Goal: Information Seeking & Learning: Learn about a topic

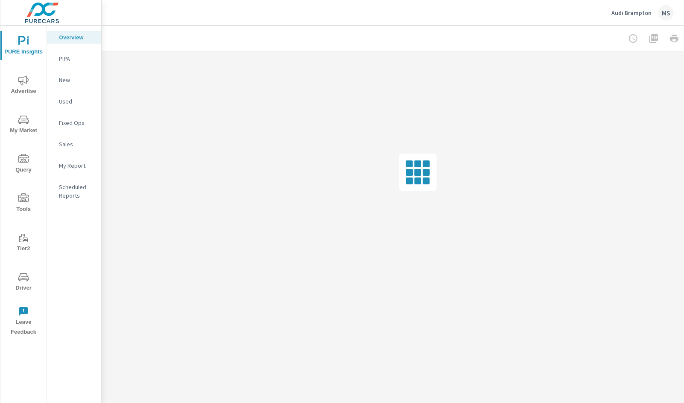
click at [26, 273] on icon "nav menu" at bounding box center [23, 277] width 10 height 8
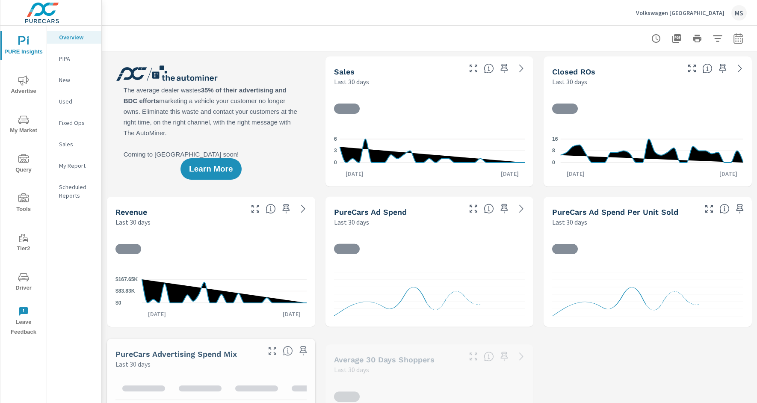
click at [684, 35] on button "button" at bounding box center [737, 38] width 17 height 17
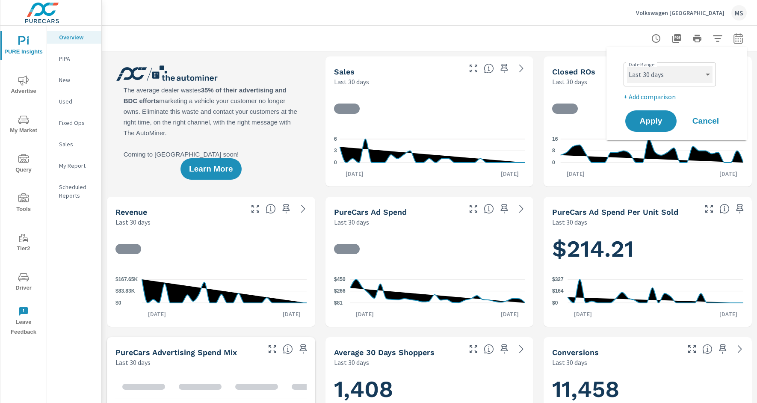
click at [652, 71] on select "Custom Yesterday Last week Last 7 days Last 14 days Last 30 days Last 45 days L…" at bounding box center [669, 74] width 85 height 17
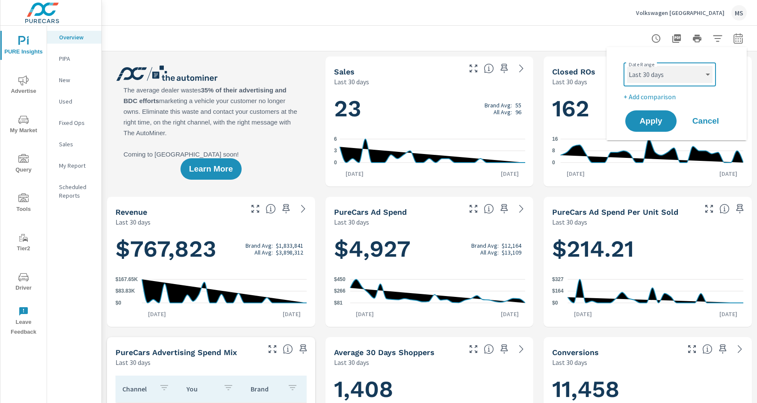
click at [627, 66] on select "Custom Yesterday Last week Last 7 days Last 14 days Last 30 days Last 45 days L…" at bounding box center [669, 74] width 85 height 17
select select "Last 7 days"
click at [649, 94] on p "+ Add comparison" at bounding box center [677, 96] width 109 height 10
select select "Previous period"
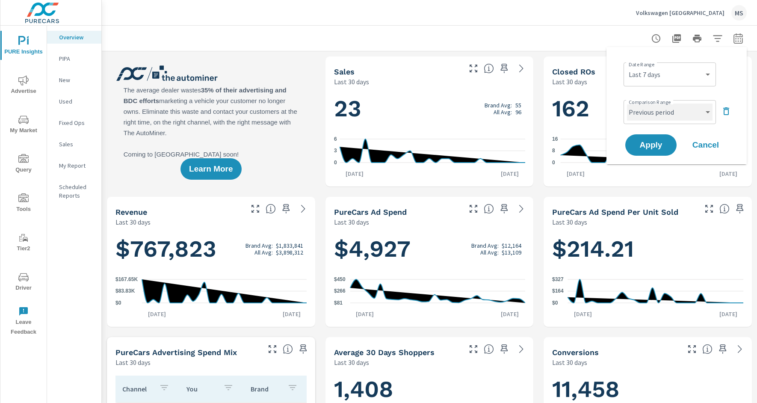
click at [648, 109] on select "Custom Previous period Previous month Previous year" at bounding box center [669, 111] width 85 height 17
click at [627, 103] on select "Custom Previous period Previous month Previous year" at bounding box center [669, 111] width 85 height 17
click at [646, 142] on span "Apply" at bounding box center [650, 145] width 35 height 8
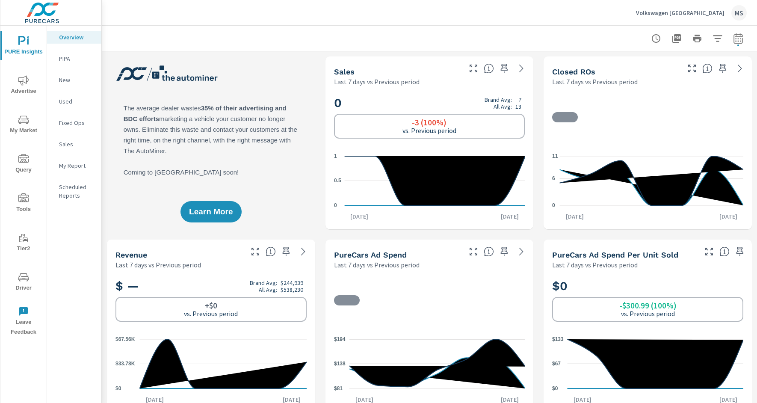
click at [26, 83] on icon "nav menu" at bounding box center [23, 80] width 10 height 10
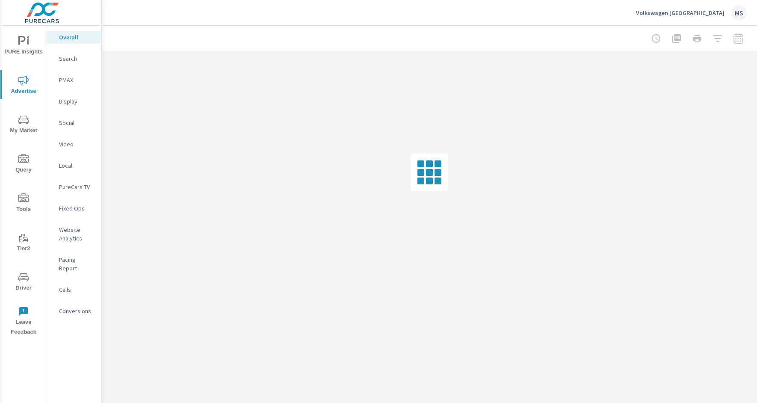
click at [71, 77] on p "PMAX" at bounding box center [76, 80] width 35 height 9
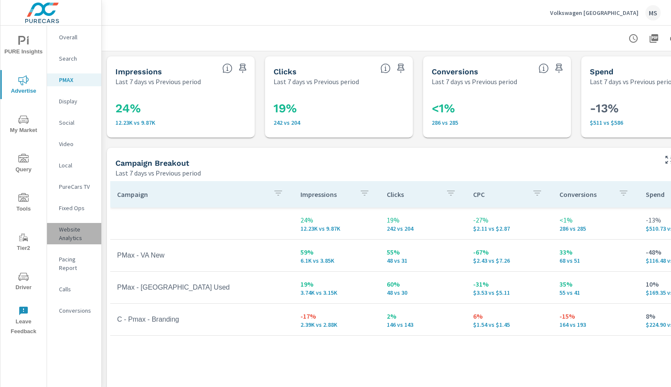
click at [75, 234] on p "Website Analytics" at bounding box center [76, 233] width 35 height 17
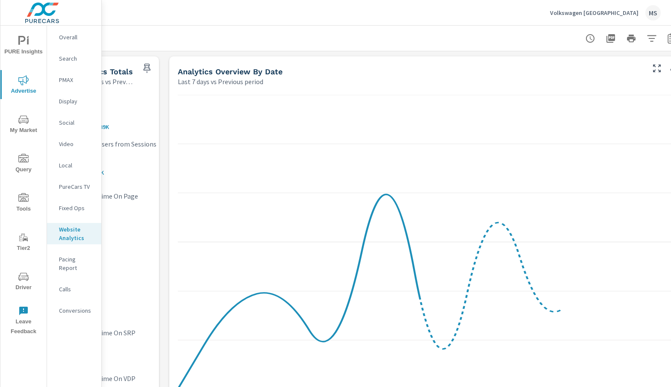
scroll to position [0, 63]
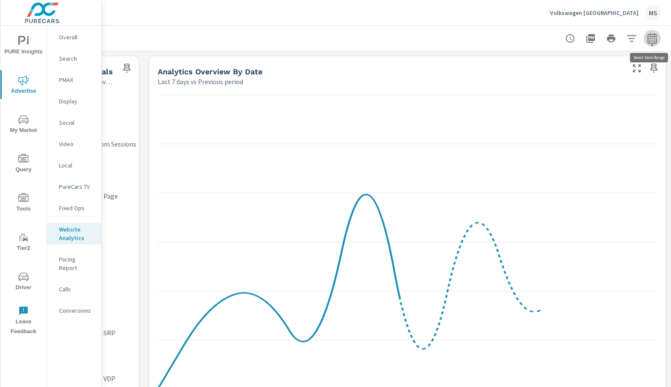
click at [654, 32] on button "button" at bounding box center [652, 38] width 17 height 17
select select "Last 7 days"
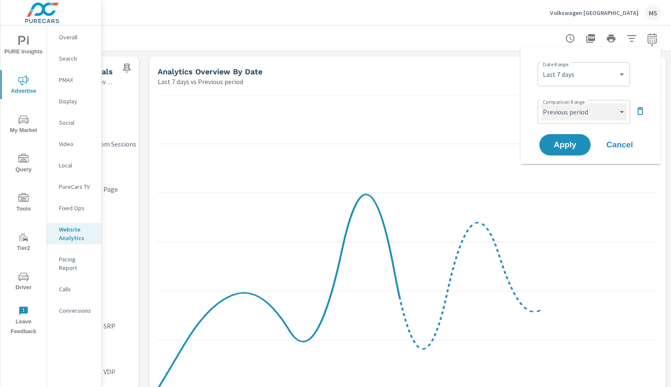
click at [566, 118] on select "Custom Previous period Previous month Previous year" at bounding box center [583, 111] width 85 height 17
click at [541, 103] on select "Custom Previous period Previous month Previous year" at bounding box center [583, 111] width 85 height 17
select select "Previous month"
click at [564, 147] on span "Apply" at bounding box center [565, 145] width 35 height 8
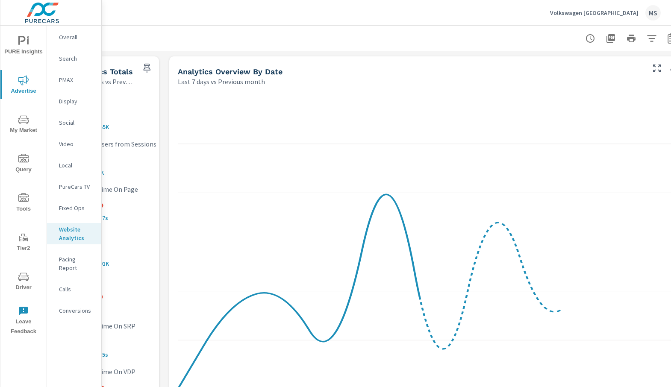
scroll to position [0, 50]
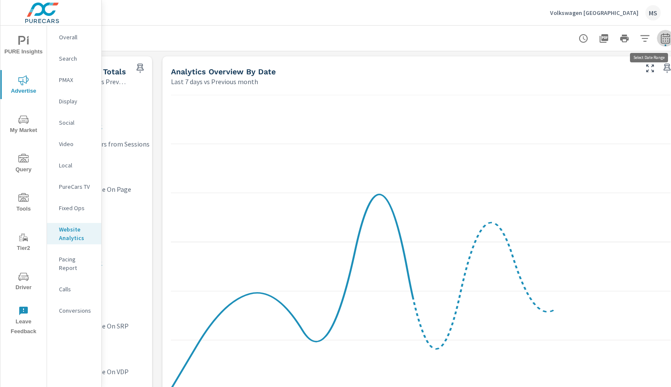
click at [661, 40] on icon "button" at bounding box center [665, 38] width 9 height 10
select select "Last 7 days"
select select "Previous month"
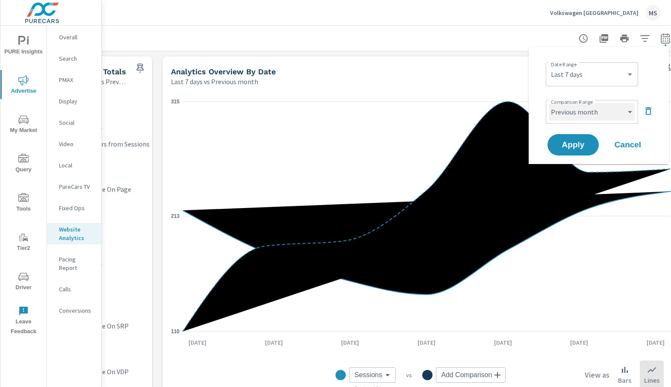
click at [578, 115] on select "Custom Previous period Previous month Previous year" at bounding box center [591, 111] width 85 height 17
click at [581, 80] on select "Custom Yesterday Last week Last 7 days Last 14 days Last 30 days Last 45 days L…" at bounding box center [591, 74] width 85 height 17
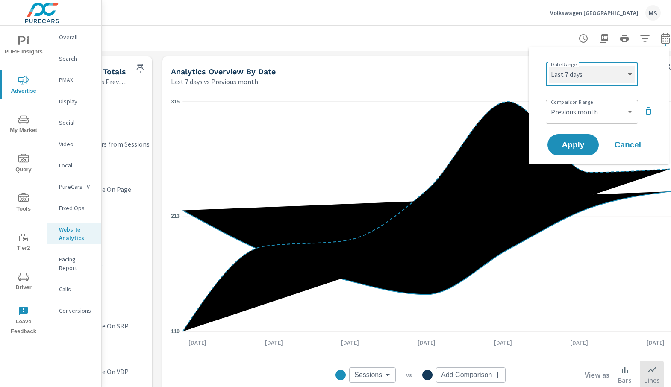
click at [549, 66] on select "Custom Yesterday Last week Last 7 days Last 14 days Last 30 days Last 45 days L…" at bounding box center [591, 74] width 85 height 17
select select "Month to date"
click at [575, 145] on span "Apply" at bounding box center [573, 145] width 35 height 8
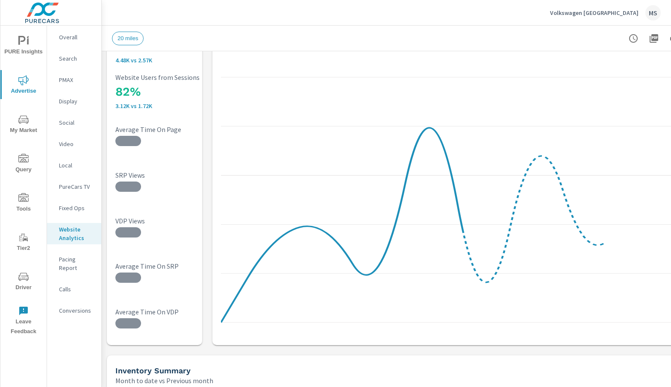
scroll to position [69, 0]
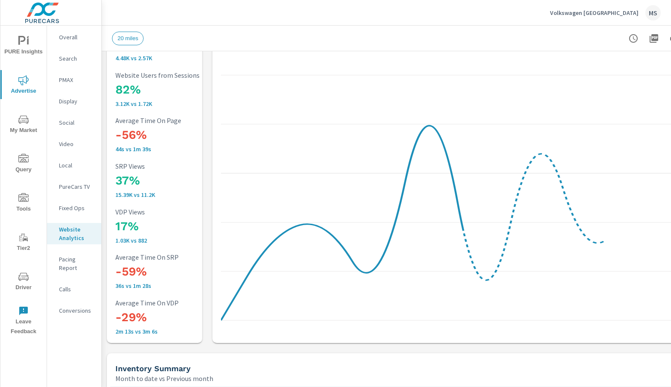
click at [28, 47] on span "PURE Insights" at bounding box center [23, 46] width 41 height 21
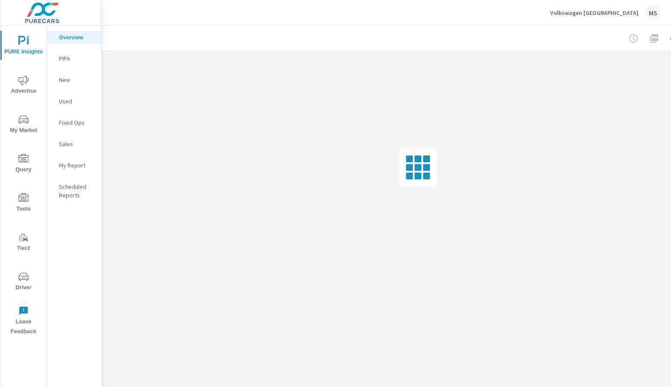
click at [74, 167] on p "My Report" at bounding box center [76, 165] width 35 height 9
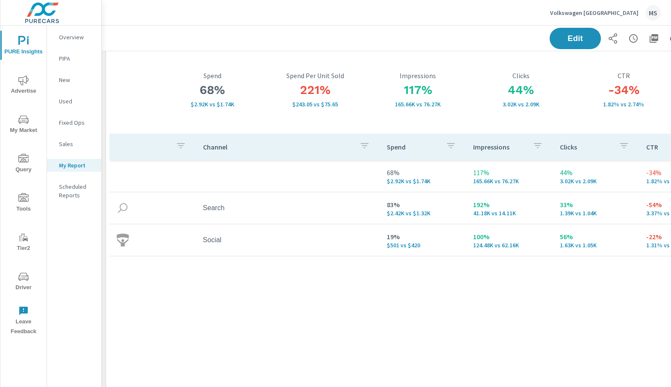
scroll to position [43, 63]
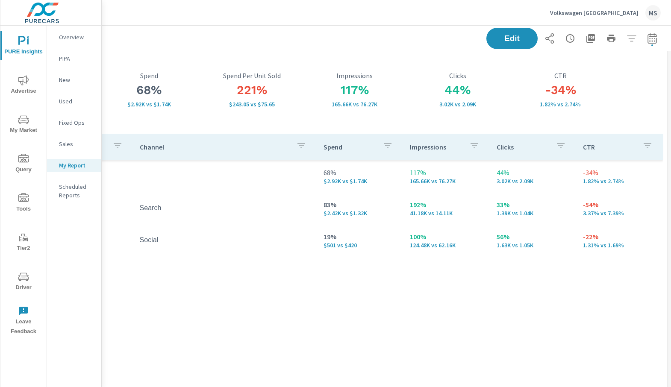
click at [653, 39] on icon "button" at bounding box center [652, 38] width 10 height 10
select select "Month to date"
select select "Previous month"
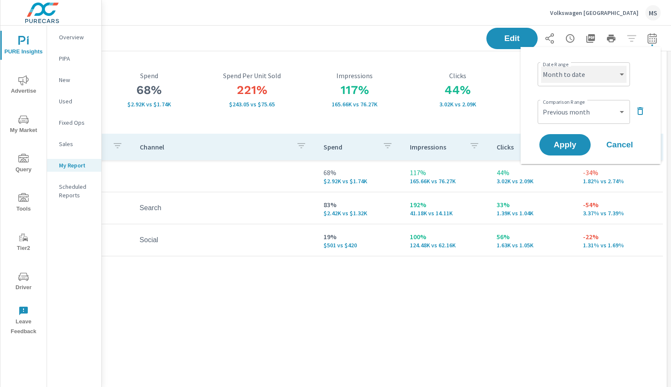
click at [582, 78] on select "Custom [DATE] Last week Last 7 days Last 14 days Last 30 days Last 45 days Last…" at bounding box center [583, 74] width 85 height 17
click at [581, 72] on select "Custom [DATE] Last week Last 7 days Last 14 days Last 30 days Last 45 days Last…" at bounding box center [583, 74] width 85 height 17
click at [541, 66] on select "Custom [DATE] Last week Last 7 days Last 14 days Last 30 days Last 45 days Last…" at bounding box center [583, 74] width 85 height 17
select select "Last month"
click at [569, 142] on span "Apply" at bounding box center [565, 145] width 35 height 8
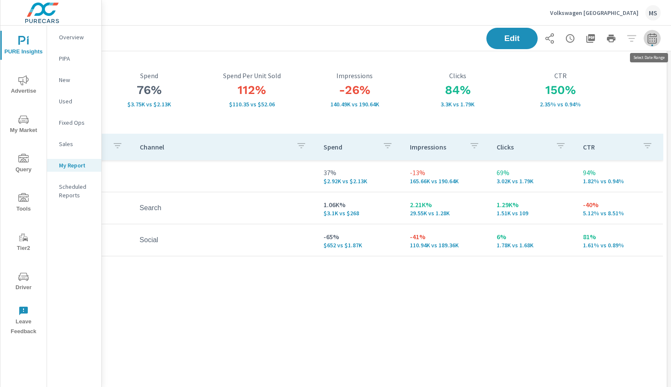
click at [654, 45] on button "button" at bounding box center [652, 38] width 17 height 17
select select "Last month"
select select "Previous period"
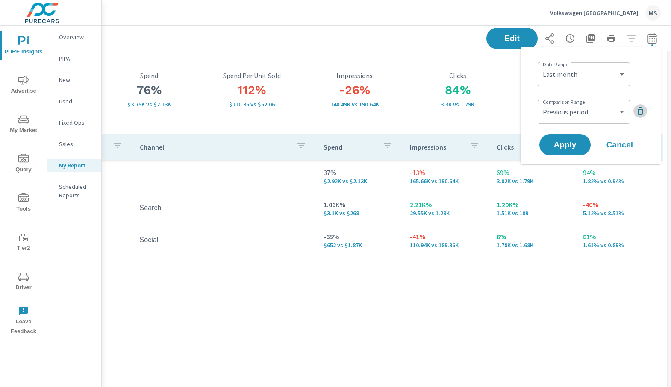
click at [638, 115] on icon "button" at bounding box center [640, 111] width 10 height 10
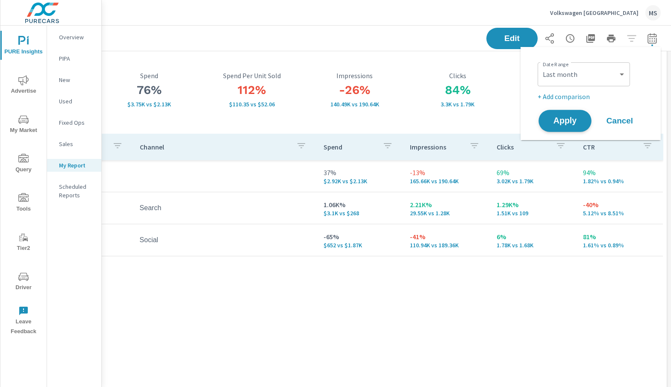
click at [561, 119] on span "Apply" at bounding box center [565, 121] width 35 height 8
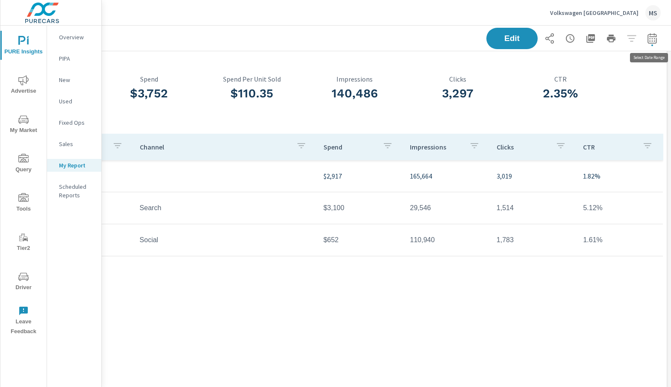
click at [651, 33] on icon "button" at bounding box center [652, 38] width 10 height 10
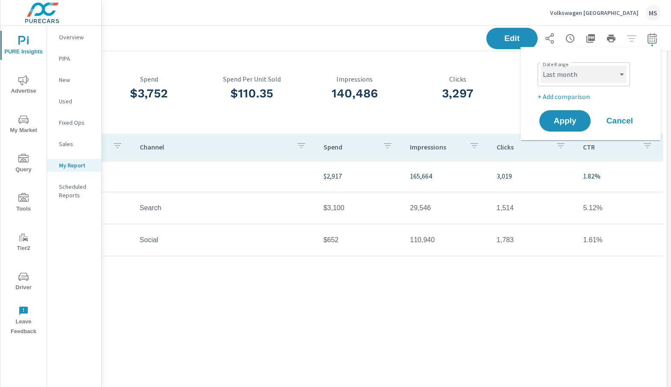
click at [568, 72] on select "Custom [DATE] Last week Last 7 days Last 14 days Last 30 days Last 45 days Last…" at bounding box center [583, 74] width 85 height 17
click at [541, 66] on select "Custom [DATE] Last week Last 7 days Last 14 days Last 30 days Last 45 days Last…" at bounding box center [583, 74] width 85 height 17
select select "Last 7 days"
click at [566, 94] on p "+ Add comparison" at bounding box center [592, 96] width 109 height 10
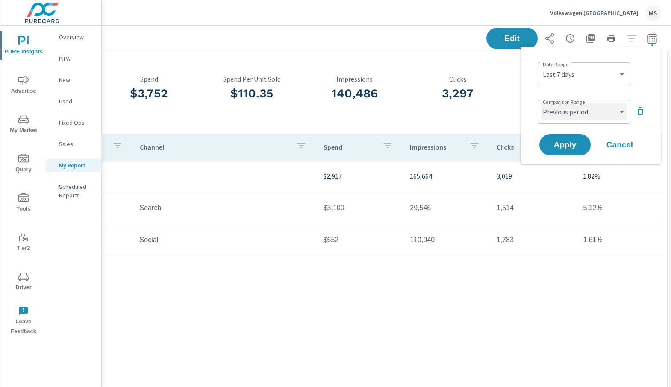
click at [566, 112] on select "Custom Previous period Previous month Previous year" at bounding box center [583, 111] width 85 height 17
click at [541, 103] on select "Custom Previous period Previous month Previous year" at bounding box center [583, 111] width 85 height 17
click at [563, 109] on select "Custom Previous period Previous month Previous year" at bounding box center [583, 111] width 85 height 17
click at [541, 103] on select "Custom Previous period Previous month Previous year" at bounding box center [583, 111] width 85 height 17
select select "Previous period"
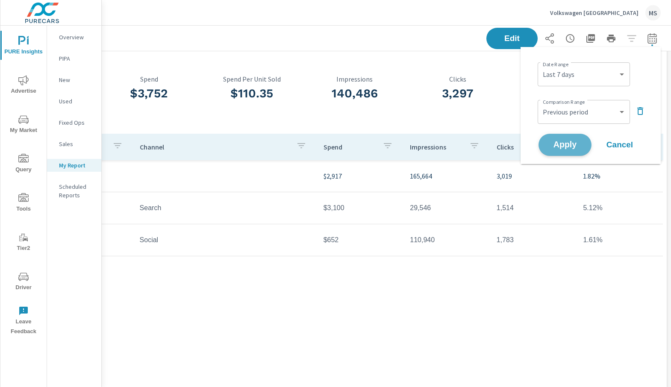
click at [564, 144] on span "Apply" at bounding box center [565, 145] width 35 height 8
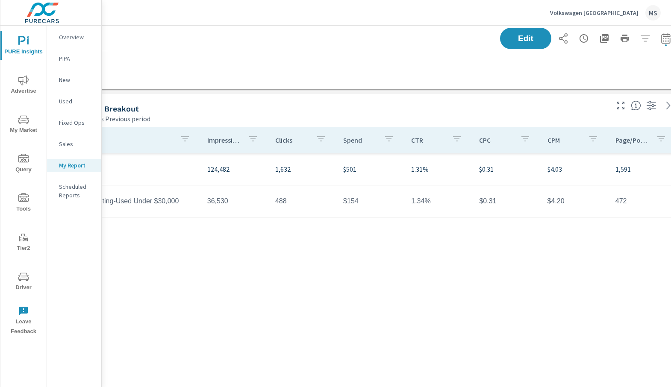
scroll to position [1142, 63]
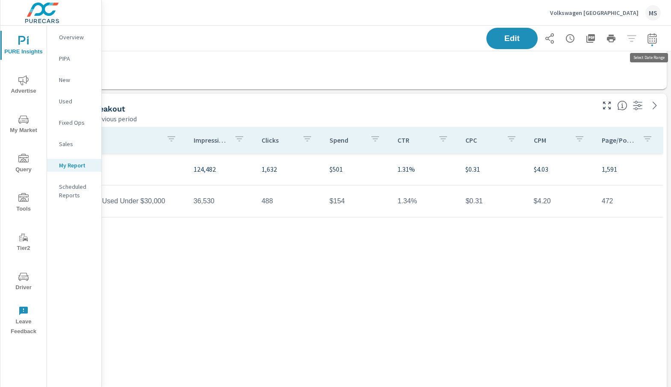
click at [654, 37] on icon "button" at bounding box center [652, 38] width 10 height 10
select select "Last 7 days"
select select "Previous period"
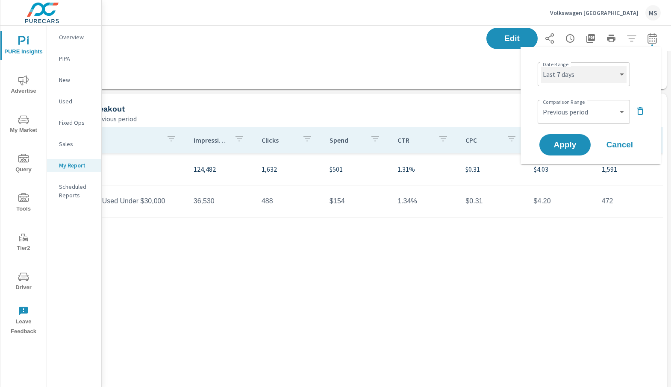
click at [563, 77] on select "Custom [DATE] Last week Last 7 days Last 14 days Last 30 days Last 45 days Last…" at bounding box center [583, 74] width 85 height 17
click at [541, 66] on select "Custom [DATE] Last week Last 7 days Last 14 days Last 30 days Last 45 days Last…" at bounding box center [583, 74] width 85 height 17
select select "Month to date"
click at [568, 115] on select "Custom Previous period Previous month Previous year" at bounding box center [583, 111] width 85 height 17
click at [541, 103] on select "Custom Previous period Previous month Previous year" at bounding box center [583, 111] width 85 height 17
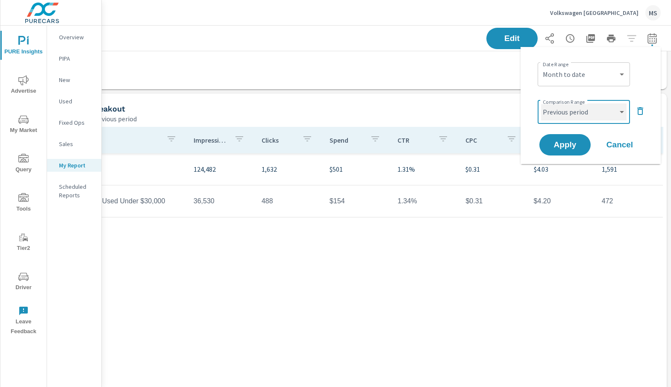
select select "Previous month"
click at [568, 144] on span "Apply" at bounding box center [565, 145] width 35 height 8
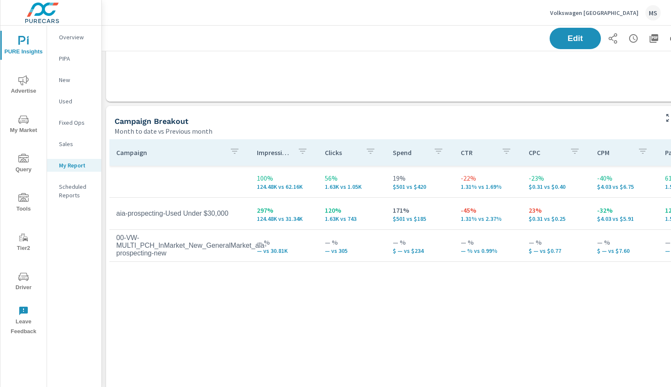
scroll to position [1120, 0]
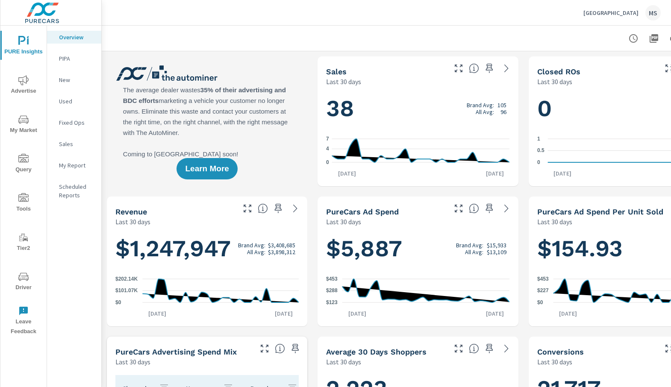
click at [30, 84] on span "Advertise" at bounding box center [23, 85] width 41 height 21
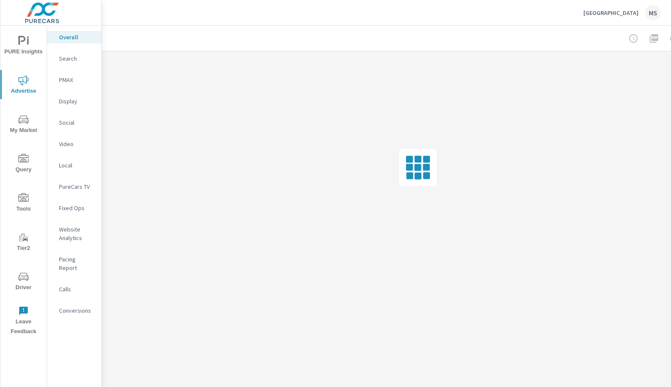
click at [68, 83] on p "PMAX" at bounding box center [76, 80] width 35 height 9
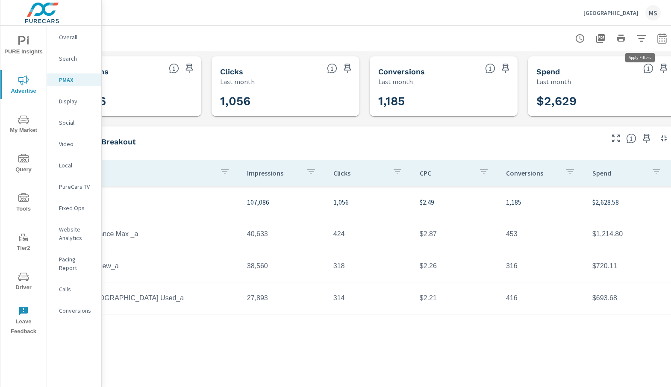
scroll to position [0, 55]
click at [657, 39] on icon "button" at bounding box center [661, 38] width 10 height 10
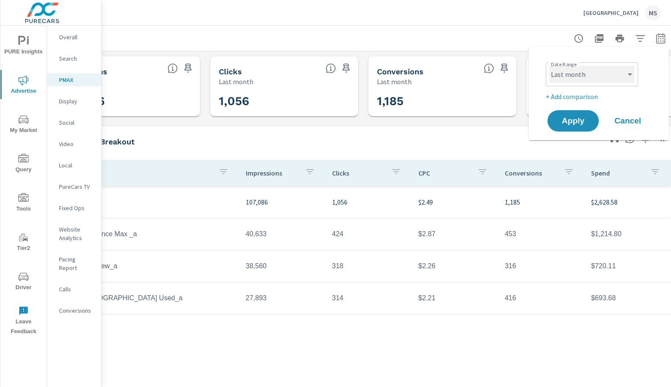
click at [583, 80] on select "Custom Yesterday Last week Last 7 days Last 14 days Last 30 days Last 45 days L…" at bounding box center [591, 74] width 85 height 17
click at [549, 66] on select "Custom Yesterday Last week Last 7 days Last 14 days Last 30 days Last 45 days L…" at bounding box center [591, 74] width 85 height 17
select select "Last 7 days"
click at [583, 98] on p "+ Add comparison" at bounding box center [600, 96] width 109 height 10
select select "Previous period"
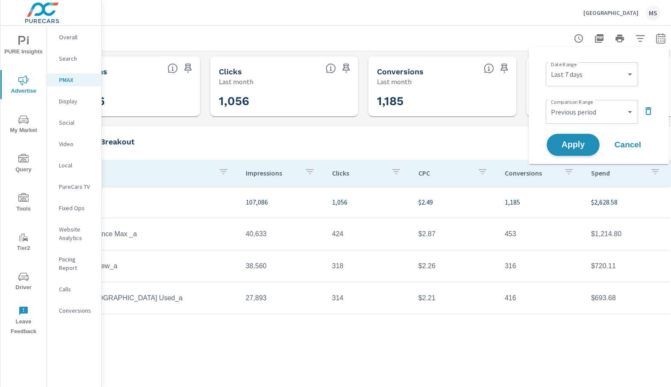
click at [579, 141] on span "Apply" at bounding box center [573, 145] width 35 height 8
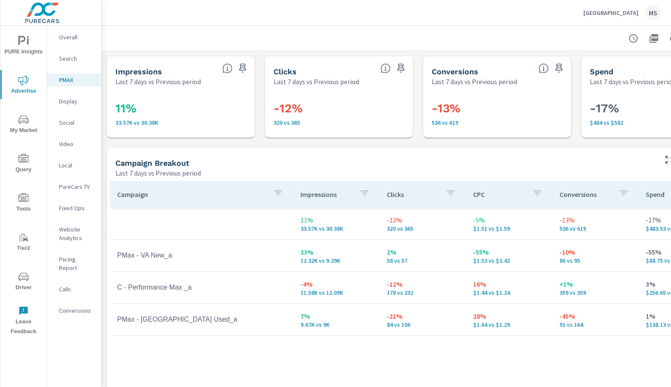
scroll to position [0, 63]
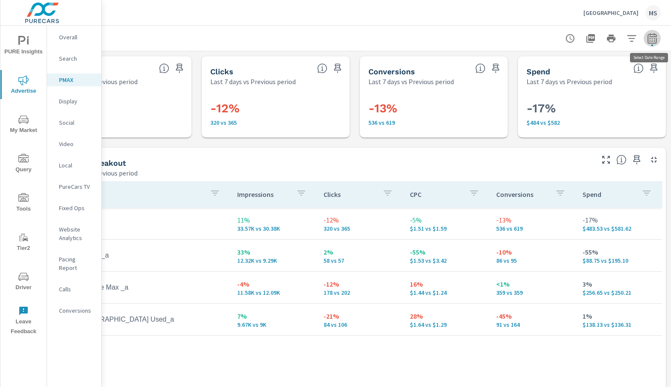
click at [650, 43] on button "button" at bounding box center [652, 38] width 17 height 17
select select "Last 7 days"
select select "Previous period"
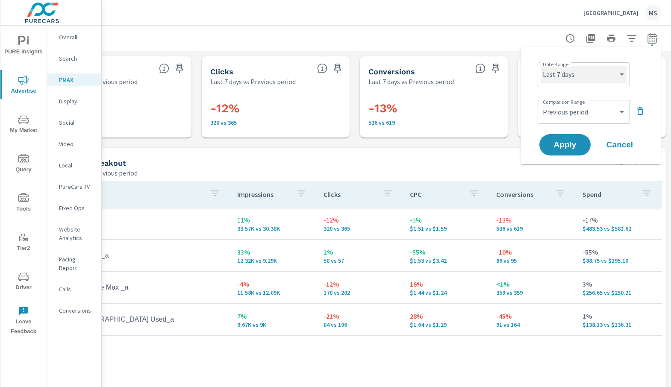
click at [590, 75] on select "Custom Yesterday Last week Last 7 days Last 14 days Last 30 days Last 45 days L…" at bounding box center [583, 74] width 85 height 17
click at [541, 66] on select "Custom Yesterday Last week Last 7 days Last 14 days Last 30 days Last 45 days L…" at bounding box center [583, 74] width 85 height 17
select select "Month to date"
click at [573, 112] on select "Custom Previous period Previous month Previous year" at bounding box center [583, 111] width 85 height 17
click at [541, 103] on select "Custom Previous period Previous month Previous year" at bounding box center [583, 111] width 85 height 17
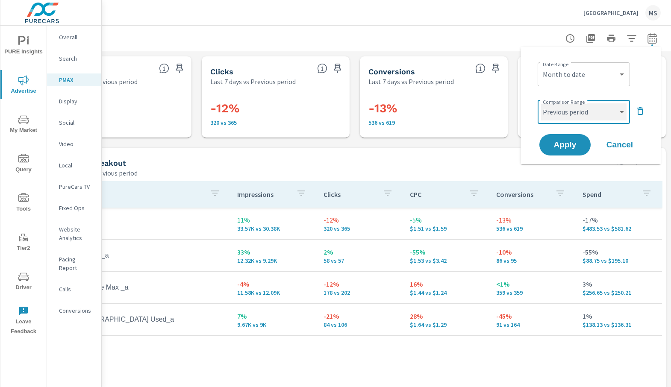
select select "Previous month"
click at [567, 144] on span "Apply" at bounding box center [565, 145] width 35 height 8
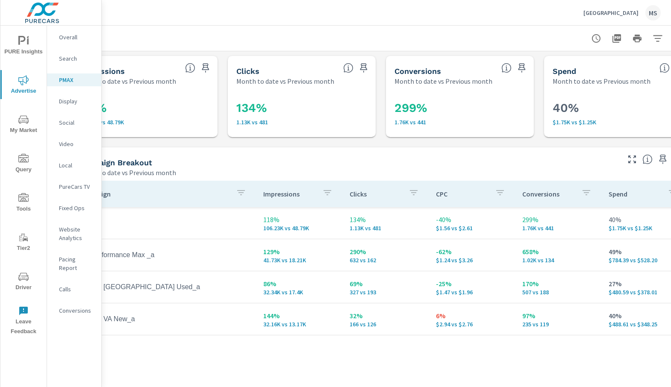
scroll to position [0, 63]
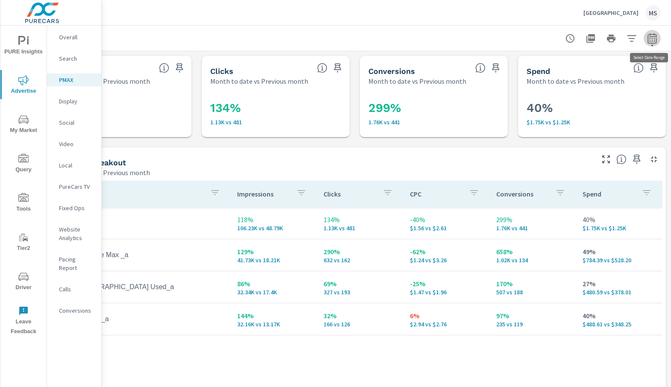
click at [649, 37] on icon "button" at bounding box center [652, 38] width 10 height 10
select select "Month to date"
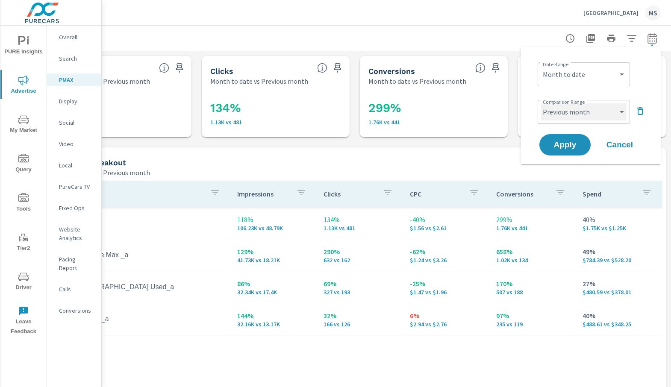
click at [578, 107] on select "Custom Previous period Previous month Previous year" at bounding box center [583, 111] width 85 height 17
click at [541, 103] on select "Custom Previous period Previous month Previous year" at bounding box center [583, 111] width 85 height 17
select select "Previous period"
click at [566, 138] on button "Apply" at bounding box center [565, 145] width 53 height 22
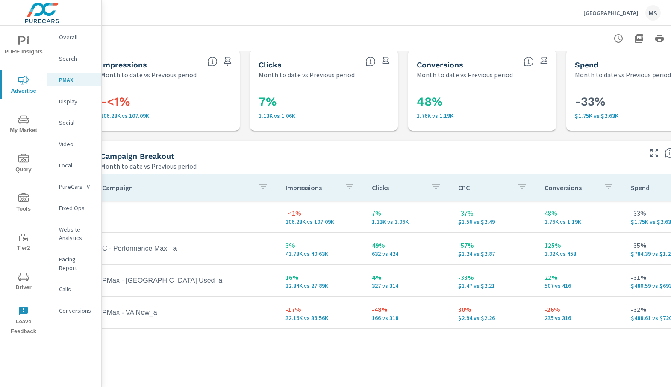
scroll to position [0, 15]
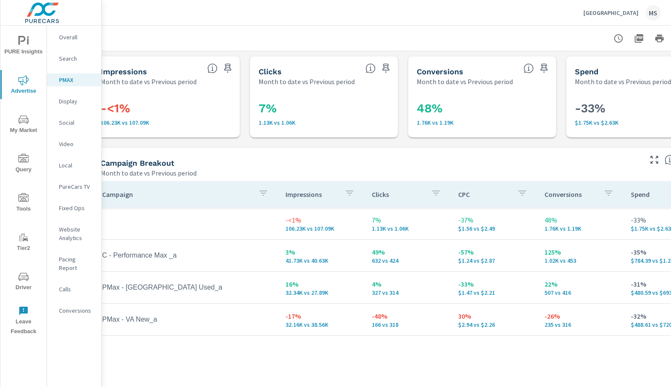
click at [68, 67] on nav "Overall Search PMAX Display Social Video Local PureCars TV Fixed Ops Website An…" at bounding box center [74, 178] width 54 height 304
click at [69, 59] on p "Search" at bounding box center [76, 58] width 35 height 9
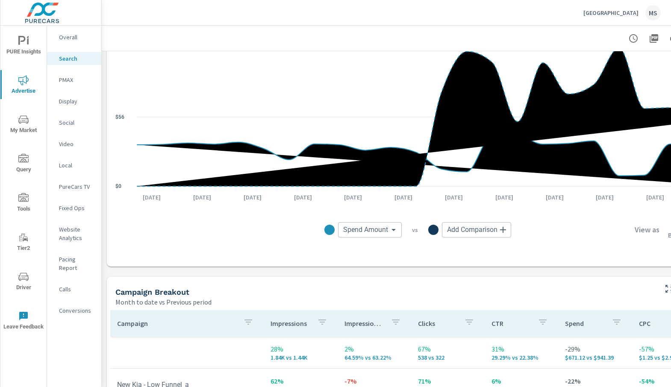
scroll to position [591, 0]
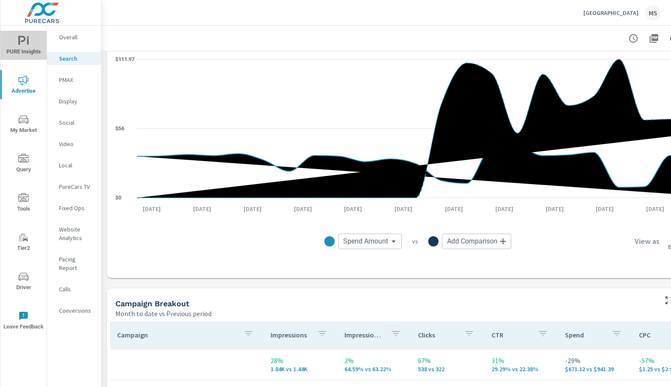
click at [20, 39] on icon "nav menu" at bounding box center [23, 41] width 10 height 10
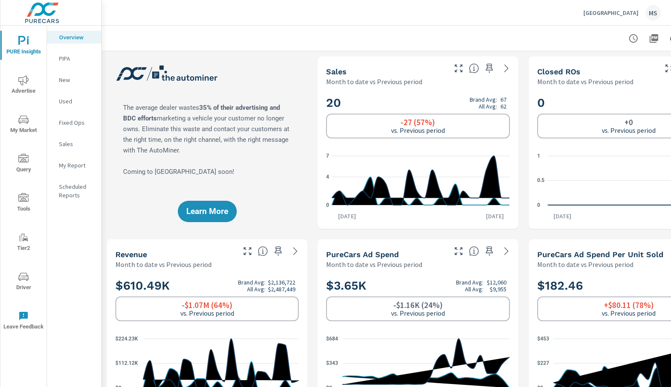
click at [71, 166] on p "My Report" at bounding box center [76, 165] width 35 height 9
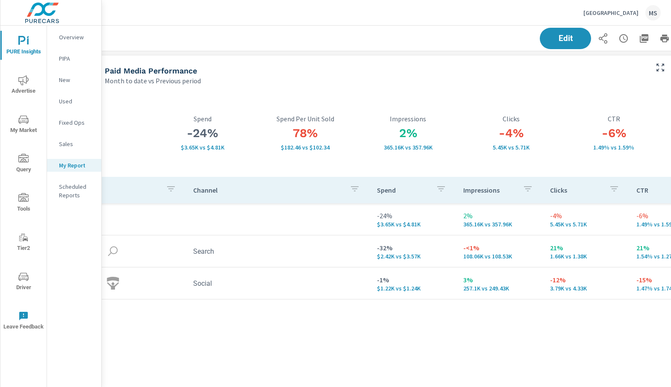
scroll to position [0, 63]
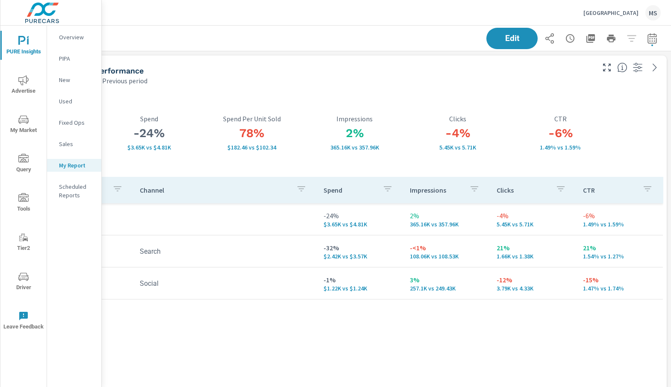
click at [652, 35] on icon "button" at bounding box center [652, 38] width 10 height 10
select select "Month to date"
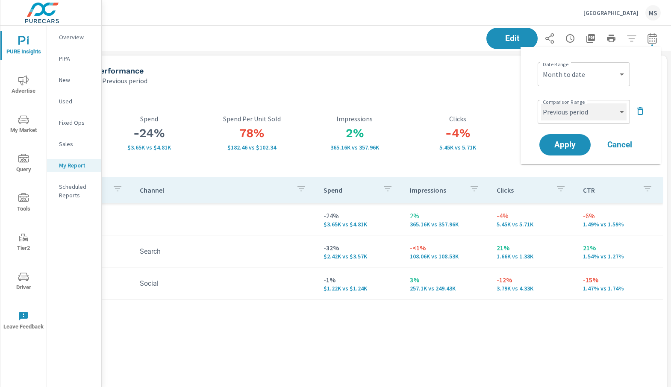
click at [576, 106] on select "Custom Previous period Previous month Previous year" at bounding box center [583, 111] width 85 height 17
click at [541, 103] on select "Custom Previous period Previous month Previous year" at bounding box center [583, 111] width 85 height 17
select select "Previous month"
click at [569, 143] on span "Apply" at bounding box center [565, 145] width 35 height 8
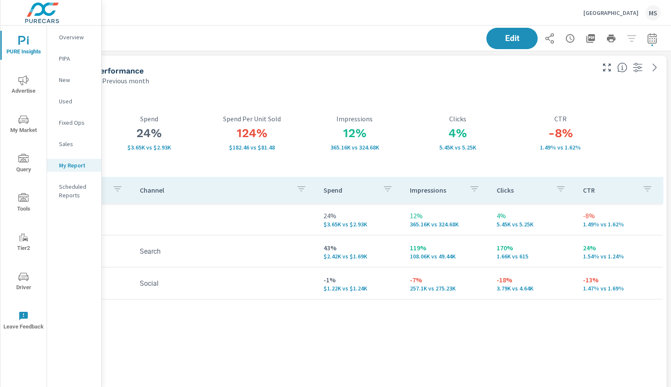
click at [26, 277] on icon "nav menu" at bounding box center [23, 277] width 10 height 10
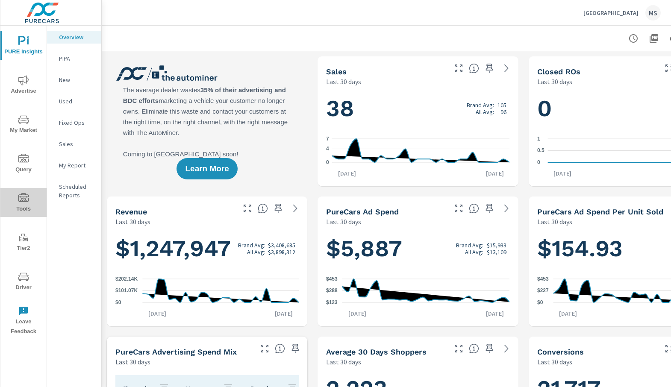
click at [25, 200] on icon "nav menu" at bounding box center [23, 198] width 10 height 10
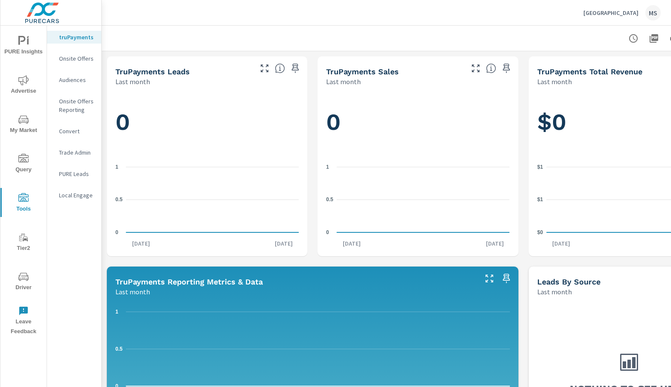
click at [29, 39] on span "PURE Insights" at bounding box center [23, 46] width 41 height 21
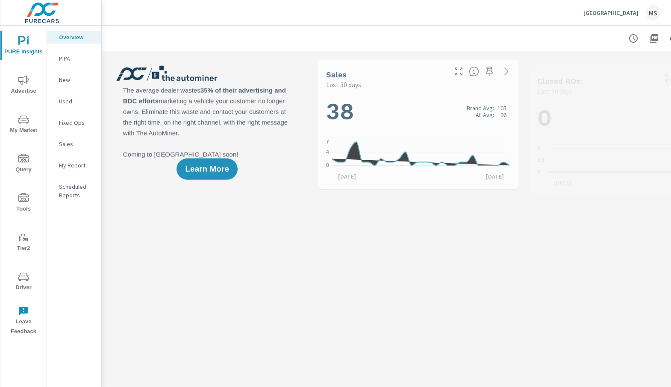
click at [79, 160] on div "My Report" at bounding box center [74, 165] width 54 height 13
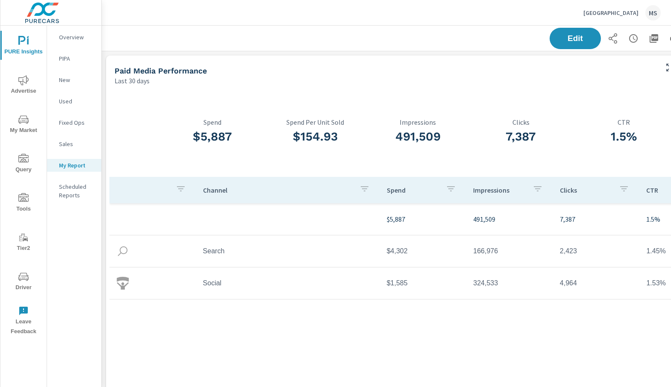
scroll to position [0, 63]
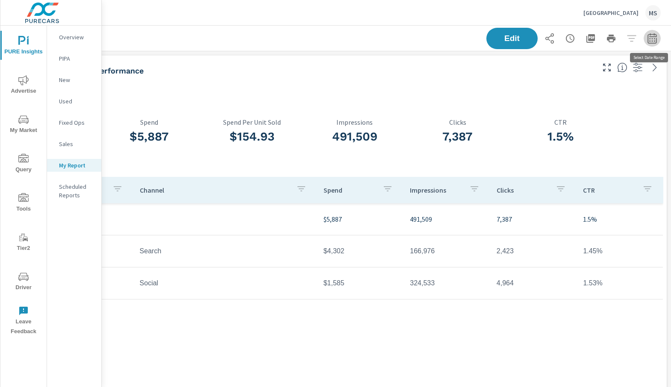
click at [651, 34] on icon "button" at bounding box center [652, 38] width 9 height 10
select select "Last 30 days"
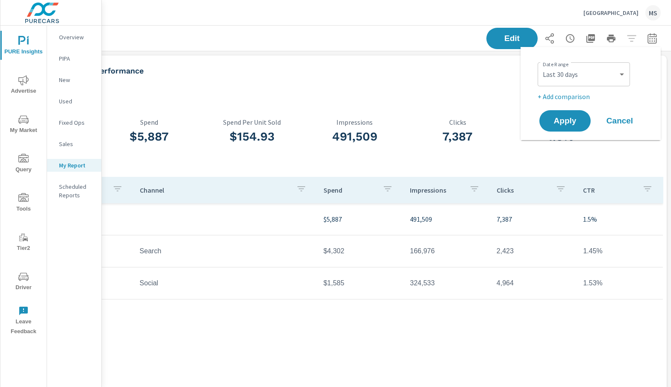
click at [584, 94] on p "+ Add comparison" at bounding box center [592, 96] width 109 height 10
select select "Previous period"
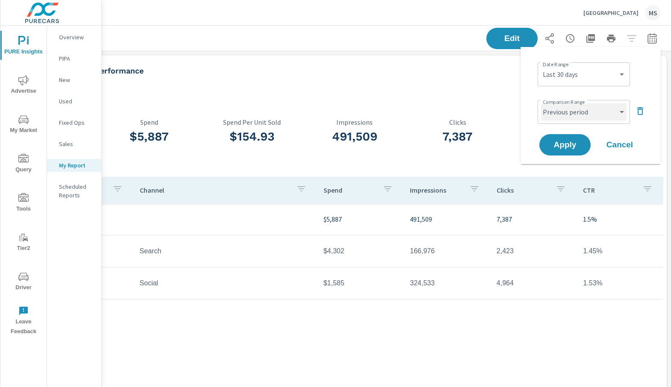
click at [583, 113] on select "Custom Previous period Previous month Previous year" at bounding box center [583, 111] width 85 height 17
click at [541, 103] on select "Custom Previous period Previous month Previous year" at bounding box center [583, 111] width 85 height 17
click at [570, 135] on button "Apply" at bounding box center [565, 145] width 53 height 22
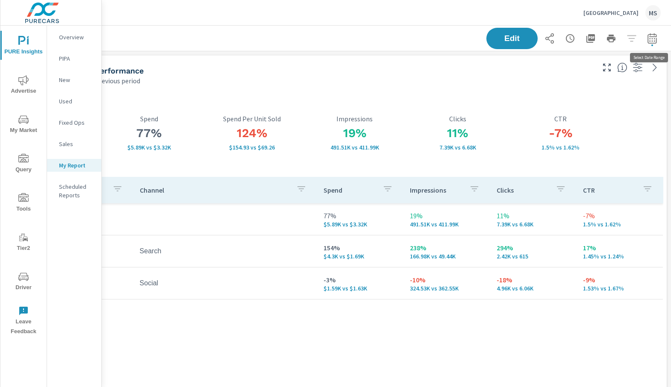
click at [654, 39] on icon "button" at bounding box center [652, 39] width 6 height 3
select select "Last 30 days"
select select "Previous period"
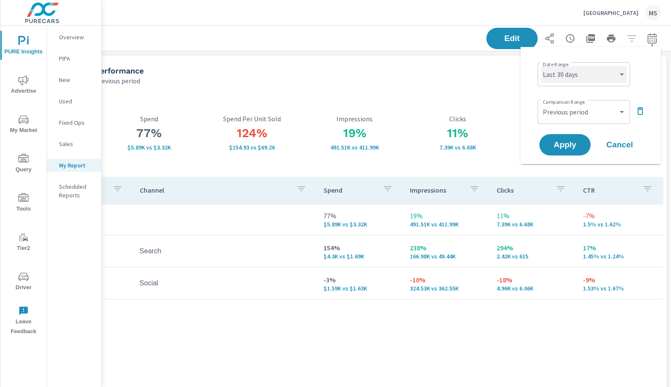
click at [563, 80] on select "Custom Yesterday Last week Last 7 days Last 14 days Last 30 days Last 45 days L…" at bounding box center [583, 74] width 85 height 17
click at [541, 66] on select "Custom Yesterday Last week Last 7 days Last 14 days Last 30 days Last 45 days L…" at bounding box center [583, 74] width 85 height 17
select select "Last 14 days"
click at [570, 112] on select "Custom Previous period Previous month Previous year" at bounding box center [583, 111] width 85 height 17
click at [557, 142] on span "Apply" at bounding box center [565, 145] width 35 height 8
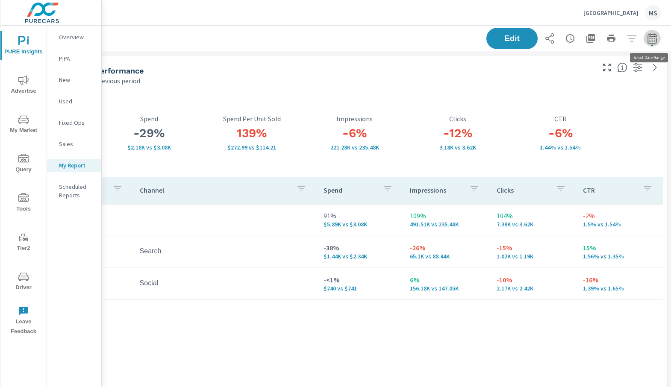
click at [654, 38] on icon "button" at bounding box center [652, 39] width 6 height 3
select select "Last 14 days"
select select "Previous period"
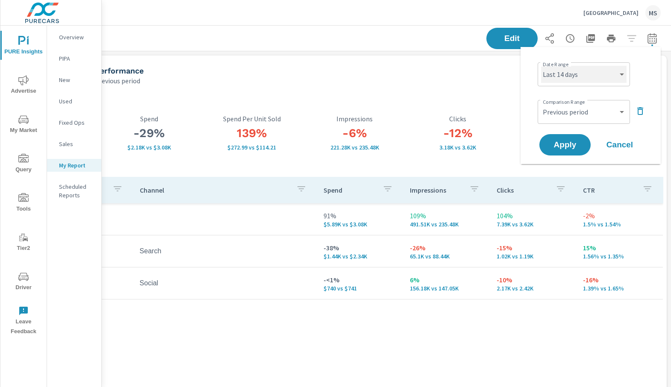
click at [582, 73] on select "Custom Yesterday Last week Last 7 days Last 14 days Last 30 days Last 45 days L…" at bounding box center [583, 74] width 85 height 17
click at [541, 66] on select "Custom Yesterday Last week Last 7 days Last 14 days Last 30 days Last 45 days L…" at bounding box center [583, 74] width 85 height 17
select select "Last 7 days"
click at [569, 115] on select "Custom Previous period Previous month Previous year" at bounding box center [583, 111] width 85 height 17
click at [541, 103] on select "Custom Previous period Previous month Previous year" at bounding box center [583, 111] width 85 height 17
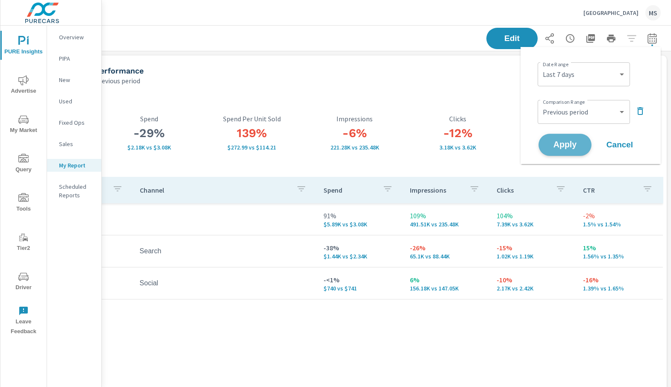
click at [567, 149] on span "Apply" at bounding box center [565, 145] width 35 height 8
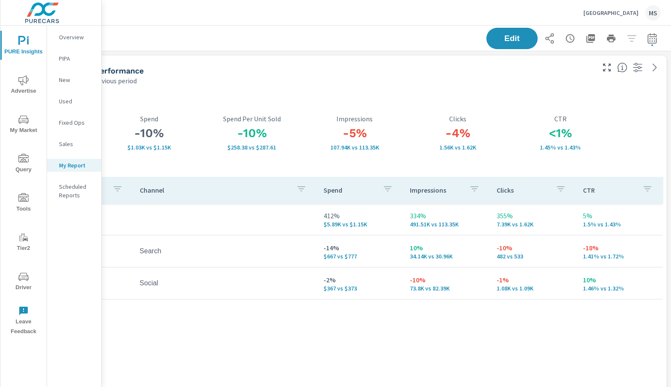
click at [650, 36] on icon "button" at bounding box center [652, 38] width 9 height 10
select select "Last 7 days"
select select "Previous period"
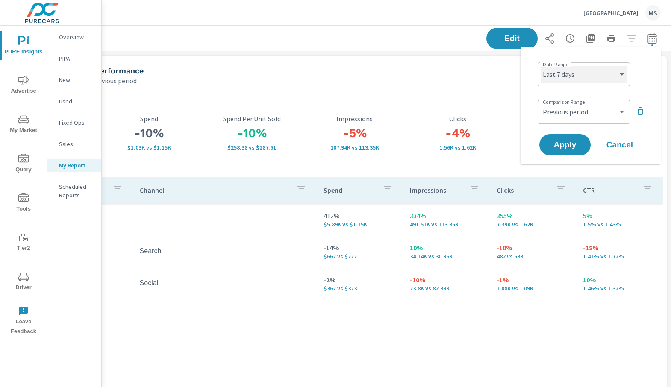
click at [589, 71] on select "Custom Yesterday Last week Last 7 days Last 14 days Last 30 days Last 45 days L…" at bounding box center [583, 74] width 85 height 17
click at [541, 66] on select "Custom Yesterday Last week Last 7 days Last 14 days Last 30 days Last 45 days L…" at bounding box center [583, 74] width 85 height 17
select select "Month to date"
click at [563, 108] on select "Custom Previous period Previous month Previous year" at bounding box center [583, 111] width 85 height 17
click at [541, 103] on select "Custom Previous period Previous month Previous year" at bounding box center [583, 111] width 85 height 17
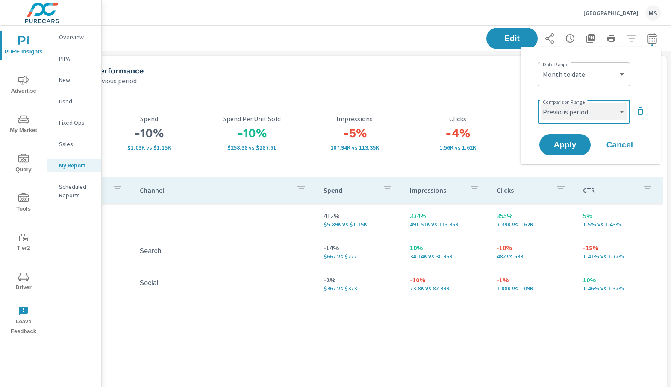
select select "Previous month"
click at [565, 148] on span "Apply" at bounding box center [565, 145] width 35 height 8
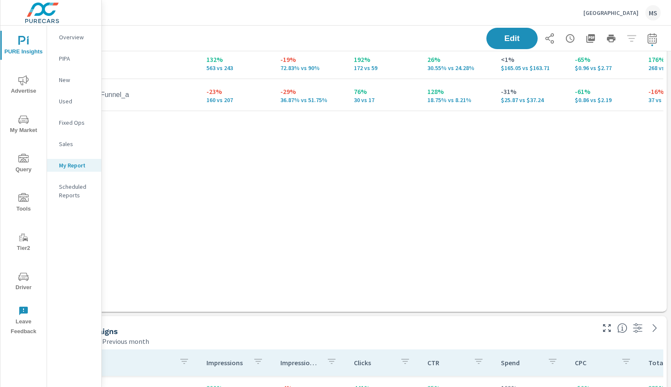
scroll to position [524, 63]
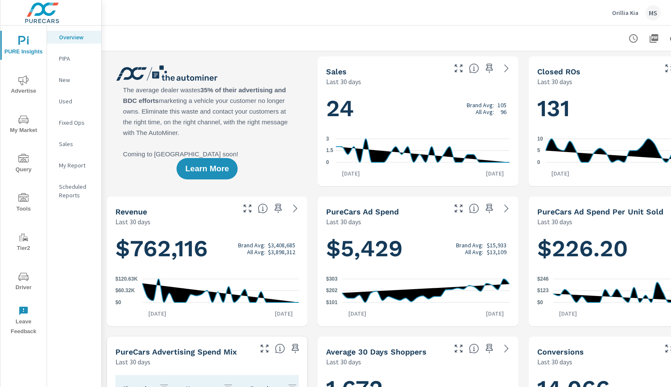
click at [25, 200] on icon "nav menu" at bounding box center [23, 198] width 10 height 10
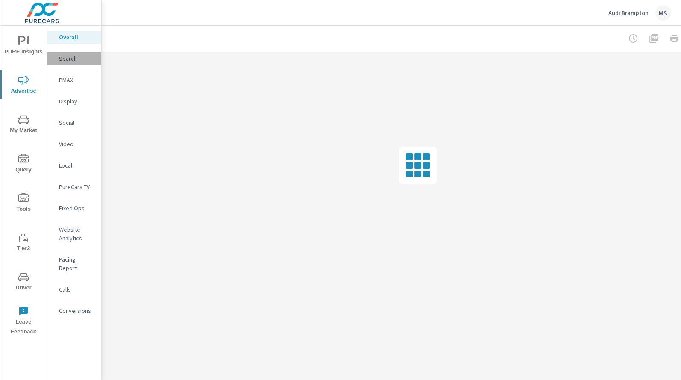
click at [70, 58] on p "Search" at bounding box center [76, 58] width 35 height 9
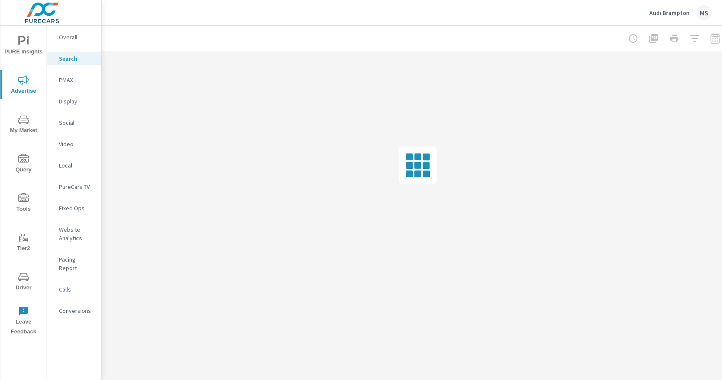
click at [681, 39] on div at bounding box center [674, 38] width 99 height 17
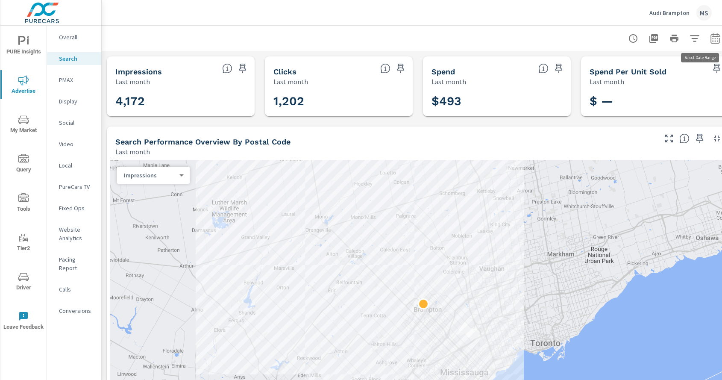
click at [681, 39] on icon "button" at bounding box center [715, 38] width 9 height 10
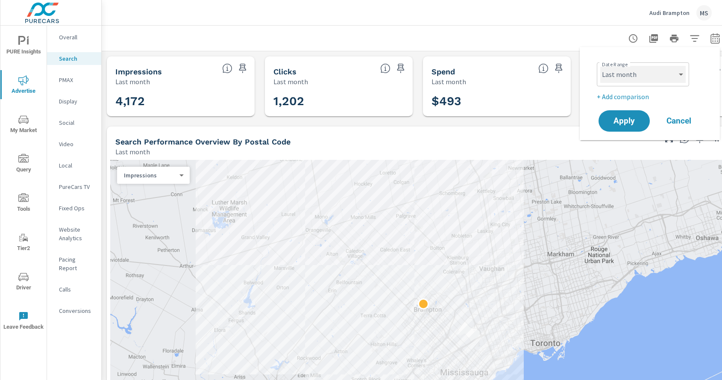
click at [613, 76] on select "Custom [DATE] Last week Last 7 days Last 14 days Last 30 days Last 45 days Last…" at bounding box center [643, 74] width 85 height 17
click at [601, 66] on select "Custom [DATE] Last week Last 7 days Last 14 days Last 30 days Last 45 days Last…" at bounding box center [643, 74] width 85 height 17
select select "Last 7 days"
click at [619, 120] on span "Apply" at bounding box center [624, 121] width 35 height 8
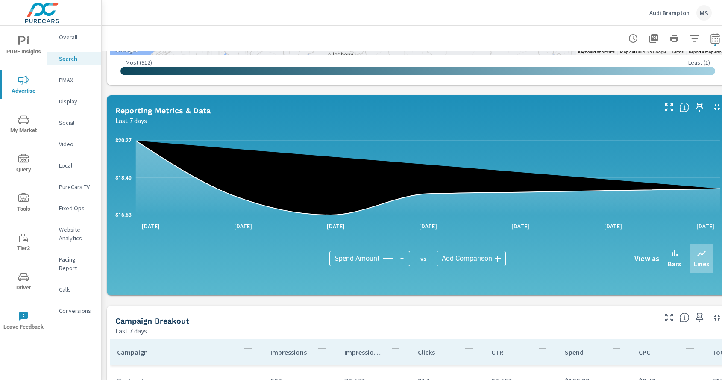
scroll to position [548, 0]
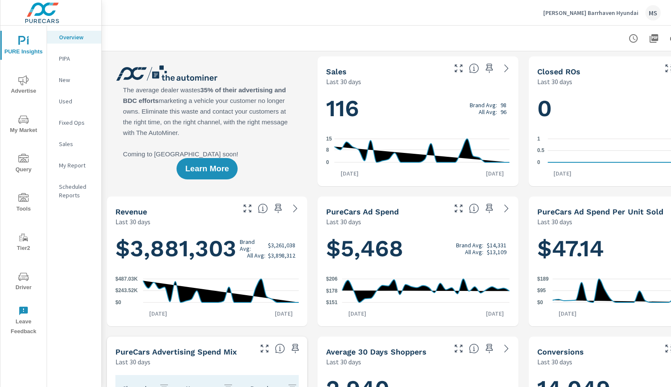
scroll to position [0, 63]
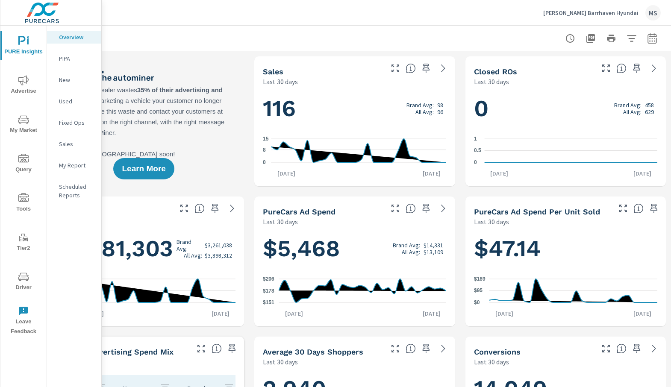
click at [655, 34] on icon "button" at bounding box center [652, 38] width 9 height 10
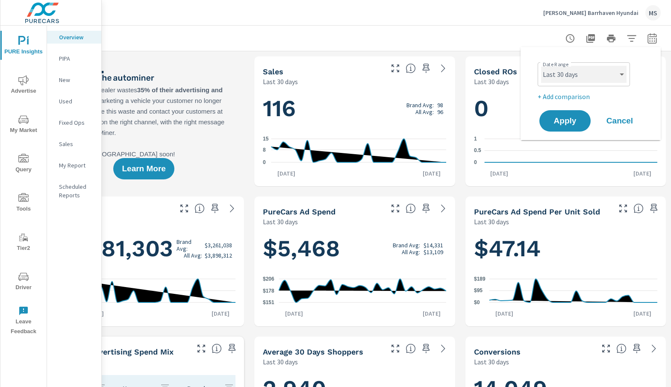
click at [569, 77] on select "Custom [DATE] Last week Last 7 days Last 14 days Last 30 days Last 45 days Last…" at bounding box center [583, 74] width 85 height 17
click at [541, 66] on select "Custom [DATE] Last week Last 7 days Last 14 days Last 30 days Last 45 days Last…" at bounding box center [583, 74] width 85 height 17
click at [582, 80] on select "Custom [DATE] Last week Last 7 days Last 14 days Last 30 days Last 45 days Last…" at bounding box center [583, 74] width 85 height 17
click at [541, 66] on select "Custom [DATE] Last week Last 7 days Last 14 days Last 30 days Last 45 days Last…" at bounding box center [583, 74] width 85 height 17
select select "Month to date"
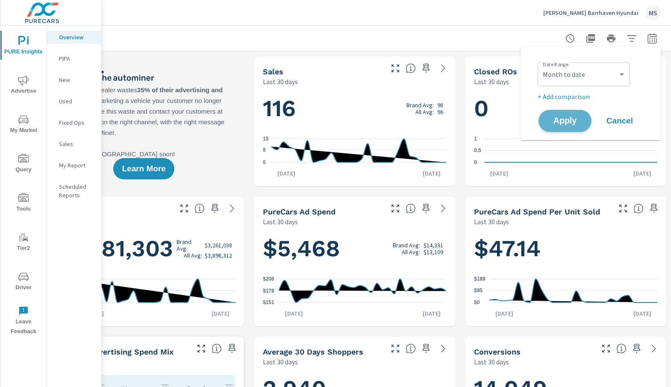
click at [569, 115] on button "Apply" at bounding box center [565, 121] width 53 height 22
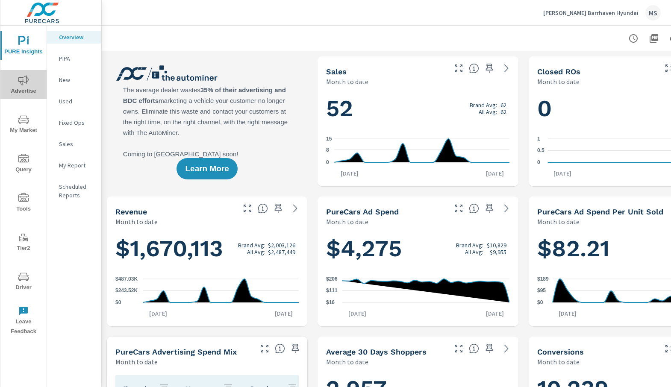
click at [20, 80] on icon "nav menu" at bounding box center [23, 80] width 10 height 10
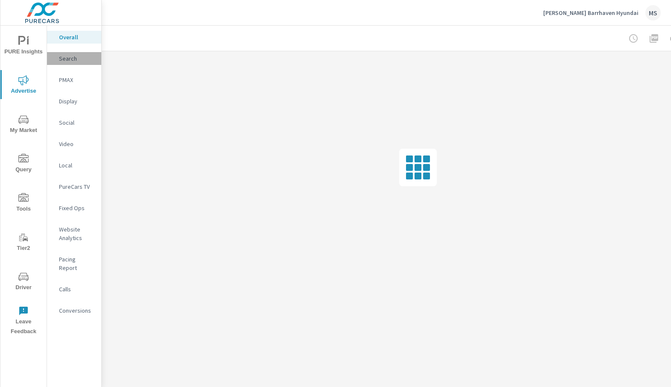
click at [67, 57] on p "Search" at bounding box center [76, 58] width 35 height 9
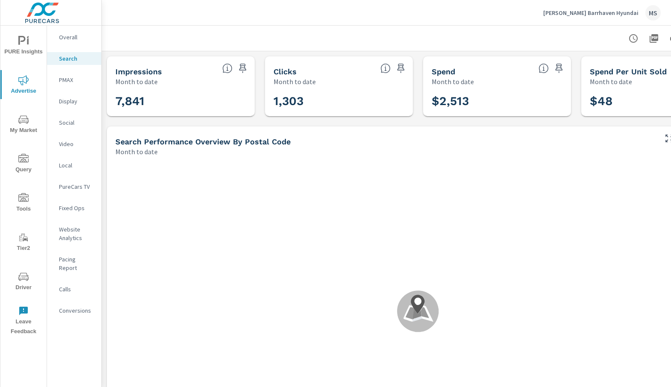
scroll to position [192, 0]
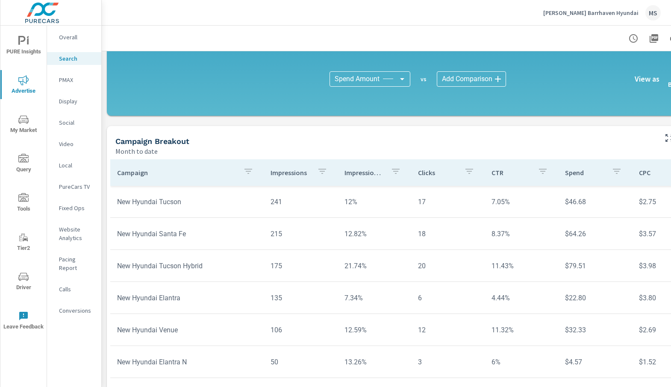
scroll to position [575, 0]
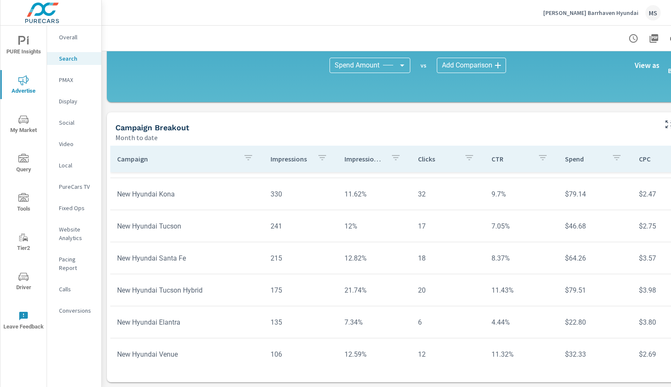
scroll to position [155, 0]
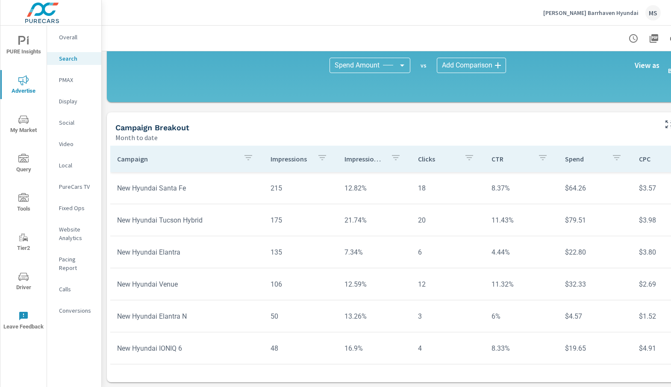
scroll to position [225, 0]
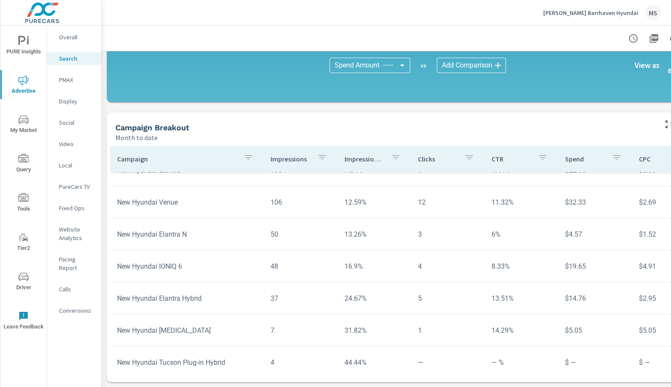
scroll to position [318, 0]
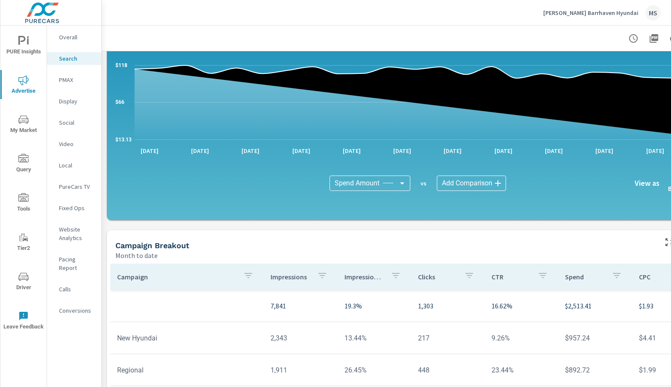
scroll to position [455, 0]
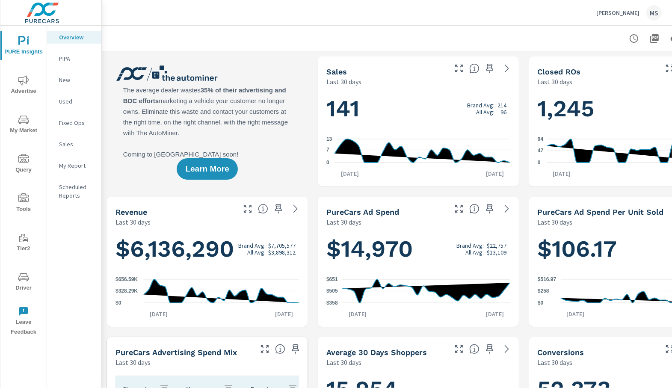
scroll to position [0, 62]
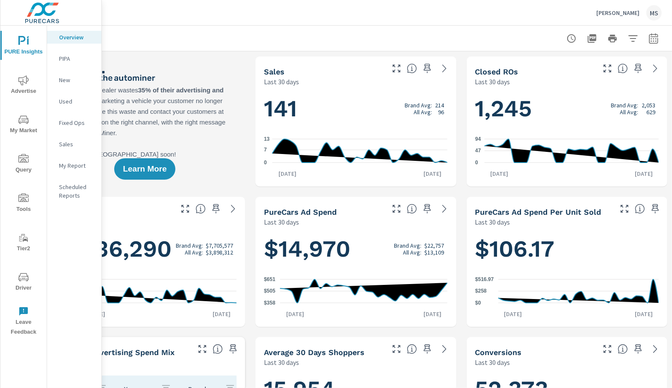
click at [652, 42] on icon "button" at bounding box center [653, 38] width 10 height 10
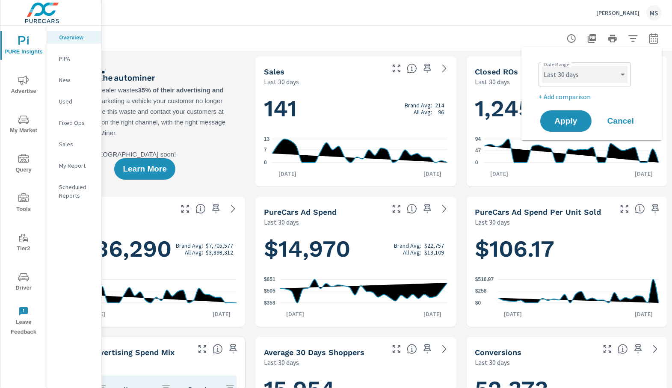
click at [583, 73] on select "Custom Yesterday Last week Last 7 days Last 14 days Last 30 days Last 45 days L…" at bounding box center [584, 74] width 85 height 17
click at [542, 66] on select "Custom Yesterday Last week Last 7 days Last 14 days Last 30 days Last 45 days L…" at bounding box center [584, 74] width 85 height 17
select select "Last month"
click at [570, 119] on span "Apply" at bounding box center [565, 121] width 35 height 8
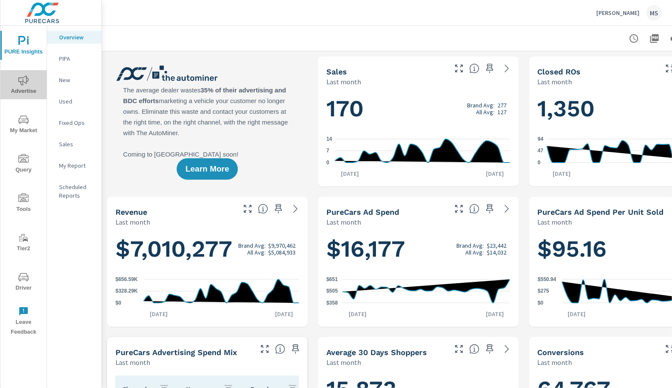
click at [17, 91] on span "Advertise" at bounding box center [23, 85] width 41 height 21
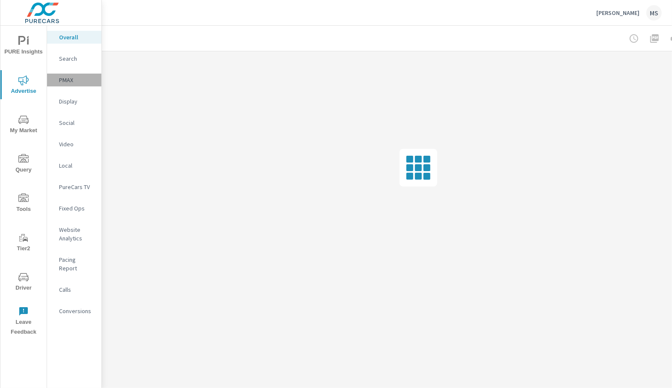
click at [66, 76] on p "PMAX" at bounding box center [76, 80] width 35 height 9
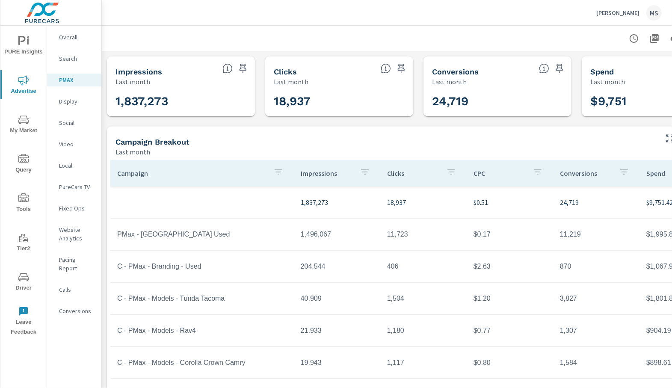
scroll to position [64, 0]
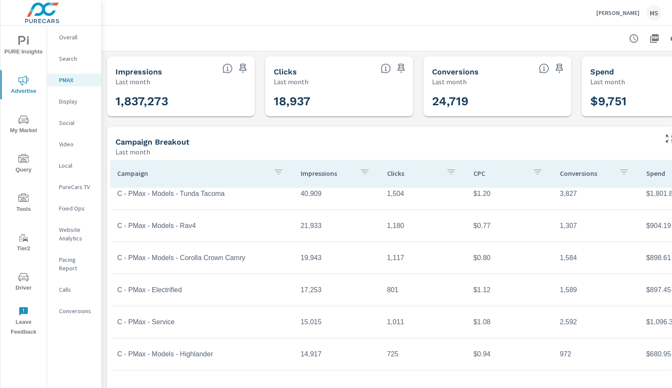
scroll to position [126, 0]
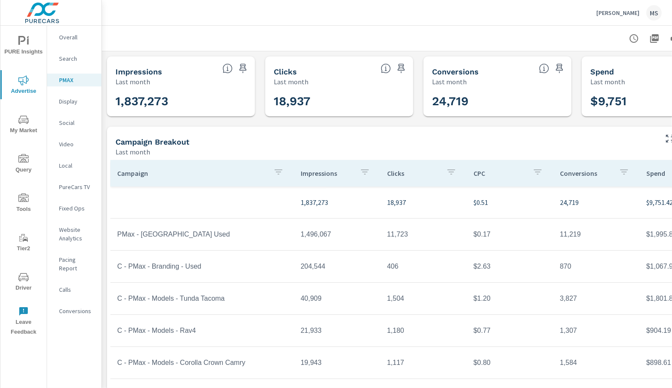
scroll to position [0, 48]
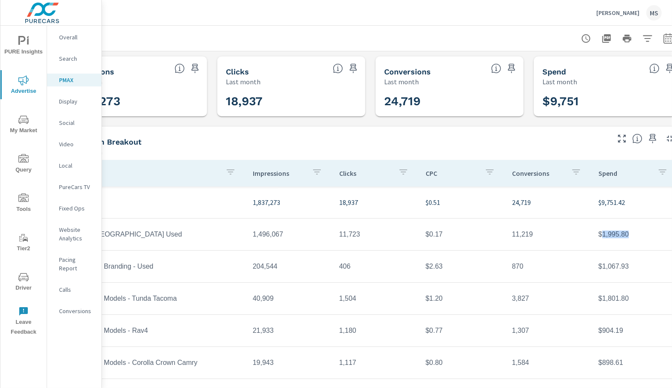
drag, startPoint x: 631, startPoint y: 233, endPoint x: 603, endPoint y: 235, distance: 28.3
click at [603, 235] on td "$1,995.80" at bounding box center [634, 234] width 86 height 21
copy td "1,995.80"
click at [65, 127] on div "Social" at bounding box center [74, 122] width 54 height 13
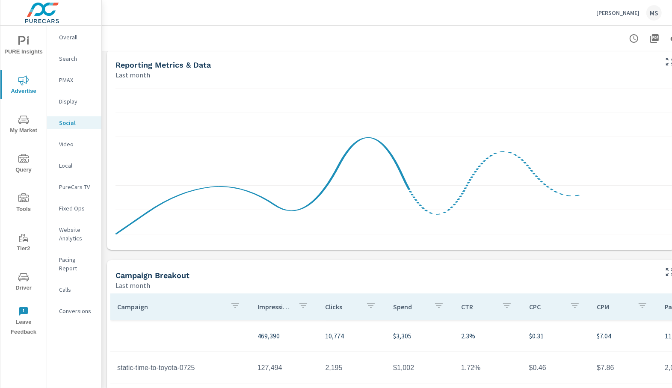
scroll to position [224, 0]
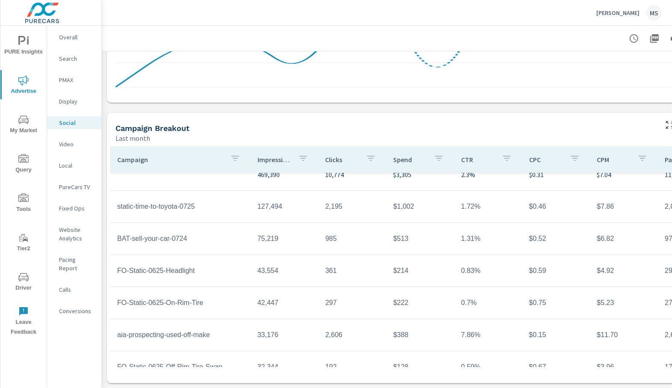
scroll to position [12, 0]
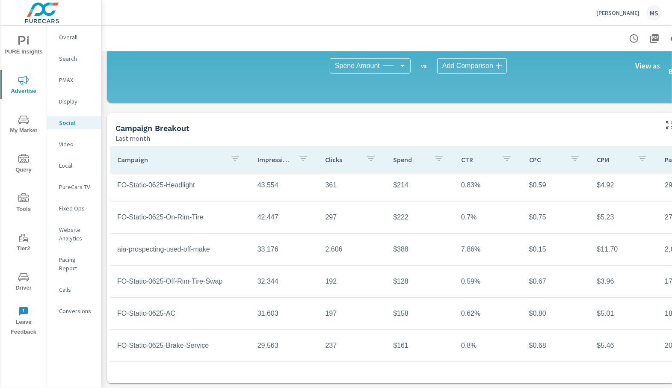
scroll to position [190, 0]
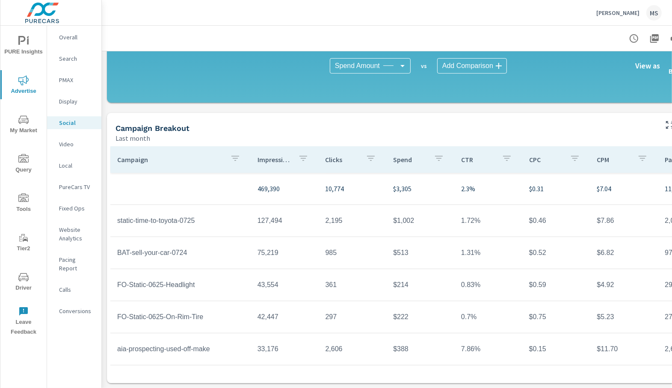
scroll to position [224, 62]
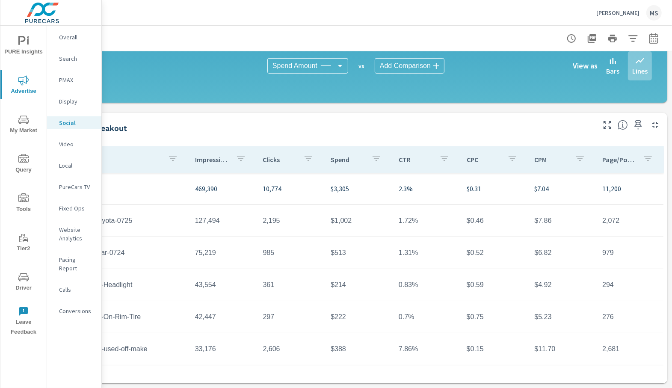
click at [649, 12] on div "MS" at bounding box center [653, 12] width 15 height 15
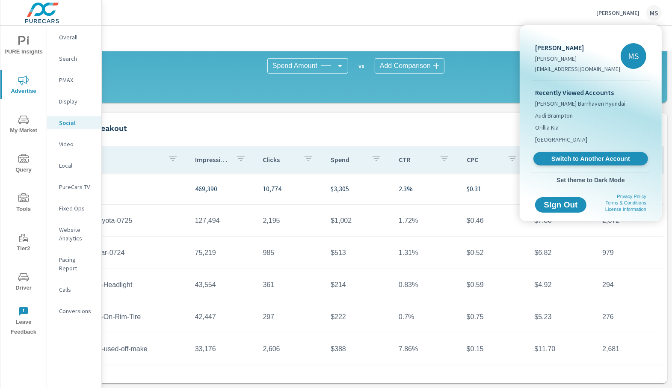
click at [576, 159] on span "Switch to Another Account" at bounding box center [590, 159] width 105 height 8
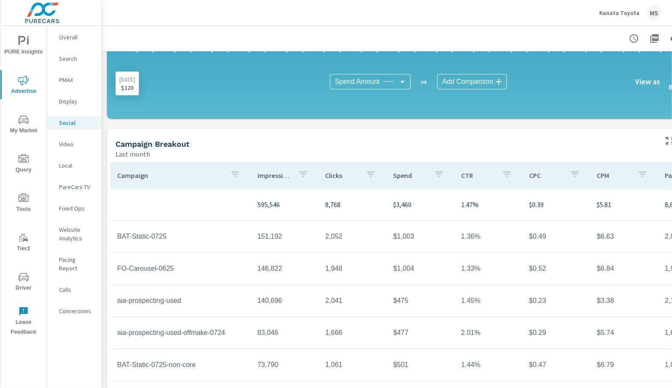
scroll to position [224, 0]
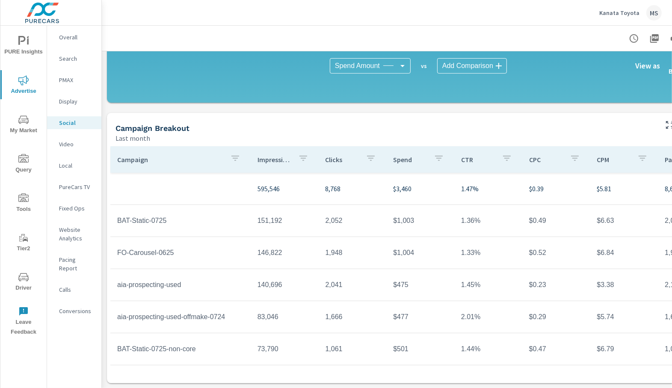
click at [65, 82] on p "PMAX" at bounding box center [76, 80] width 35 height 9
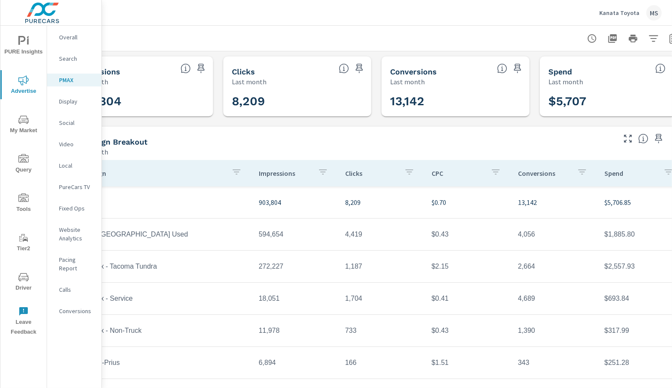
scroll to position [0, 45]
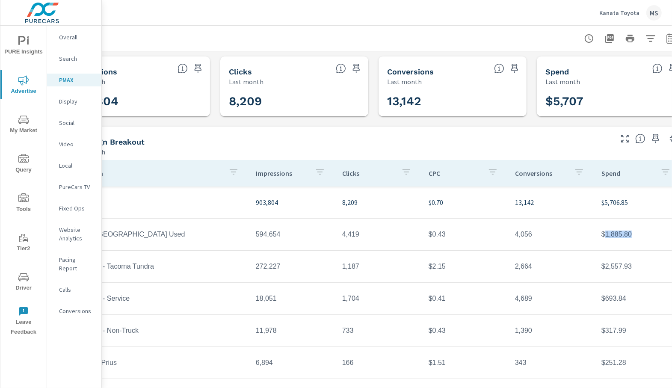
drag, startPoint x: 634, startPoint y: 236, endPoint x: 605, endPoint y: 234, distance: 28.7
click at [605, 234] on td "$1,885.80" at bounding box center [637, 234] width 86 height 21
copy td "1,885.80"
click at [652, 14] on div "MS" at bounding box center [653, 12] width 15 height 15
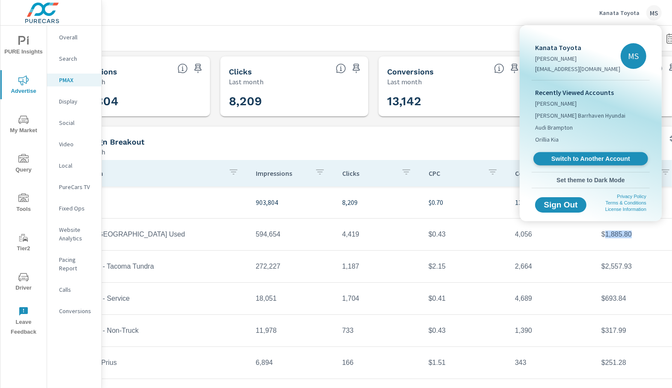
click at [573, 159] on span "Switch to Another Account" at bounding box center [590, 159] width 105 height 8
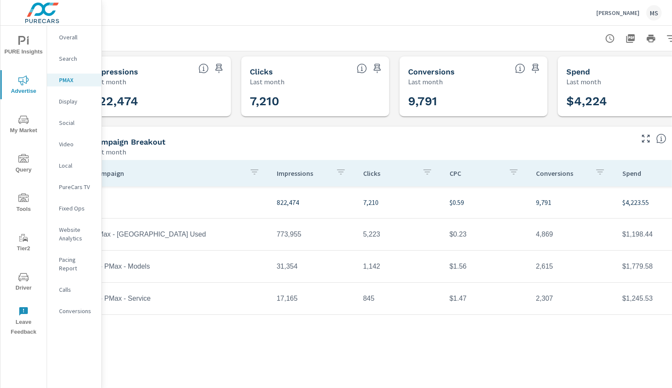
scroll to position [0, 27]
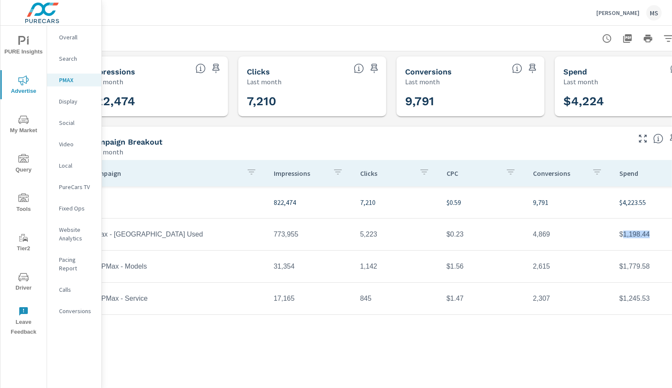
drag, startPoint x: 649, startPoint y: 235, endPoint x: 624, endPoint y: 236, distance: 25.7
click at [624, 236] on td "$1,198.44" at bounding box center [655, 234] width 86 height 21
copy td "1,198.44"
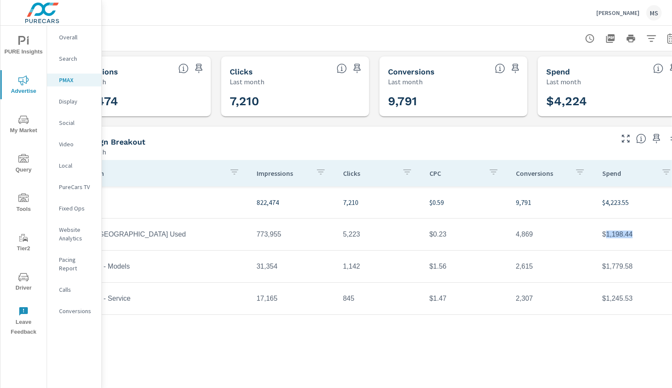
scroll to position [0, 47]
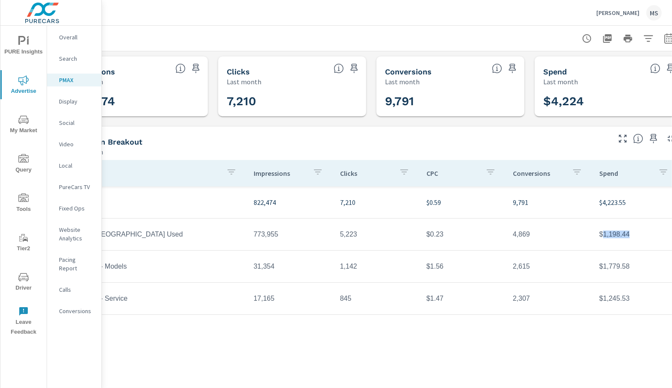
click at [68, 59] on p "Search" at bounding box center [76, 58] width 35 height 9
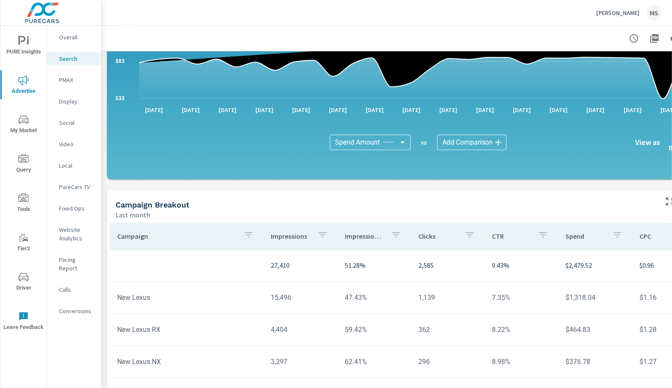
scroll to position [575, 0]
